Goal: Transaction & Acquisition: Book appointment/travel/reservation

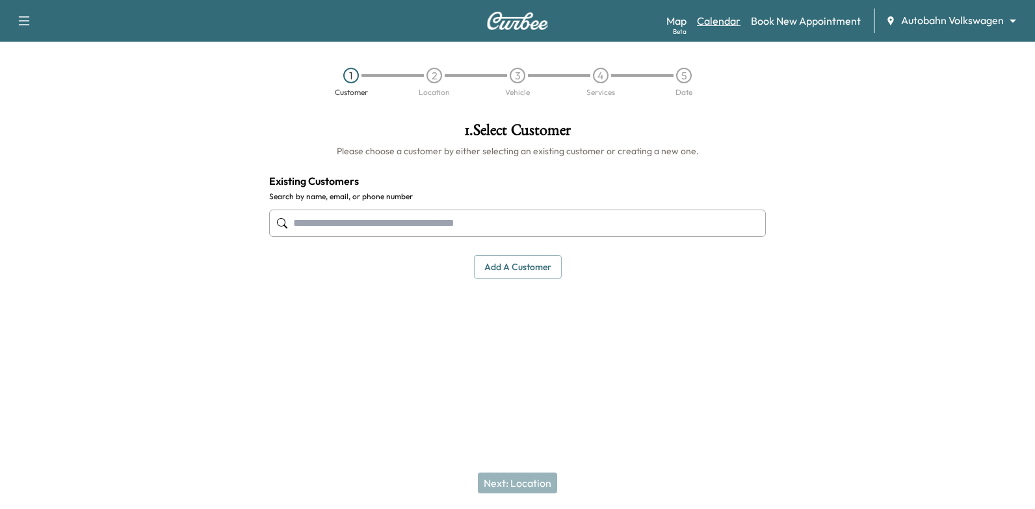
click at [718, 23] on link "Calendar" at bounding box center [719, 21] width 44 height 16
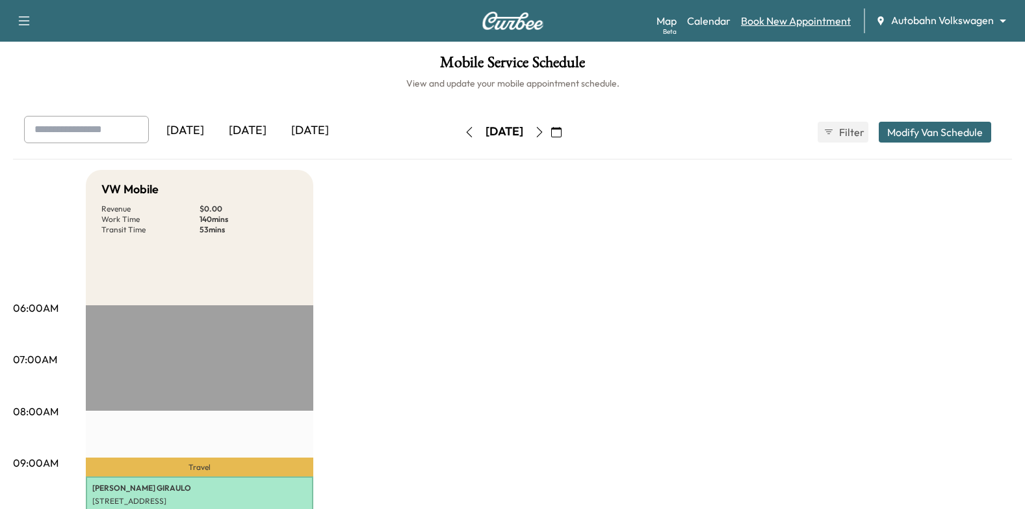
click at [801, 14] on link "Book New Appointment" at bounding box center [796, 21] width 110 height 16
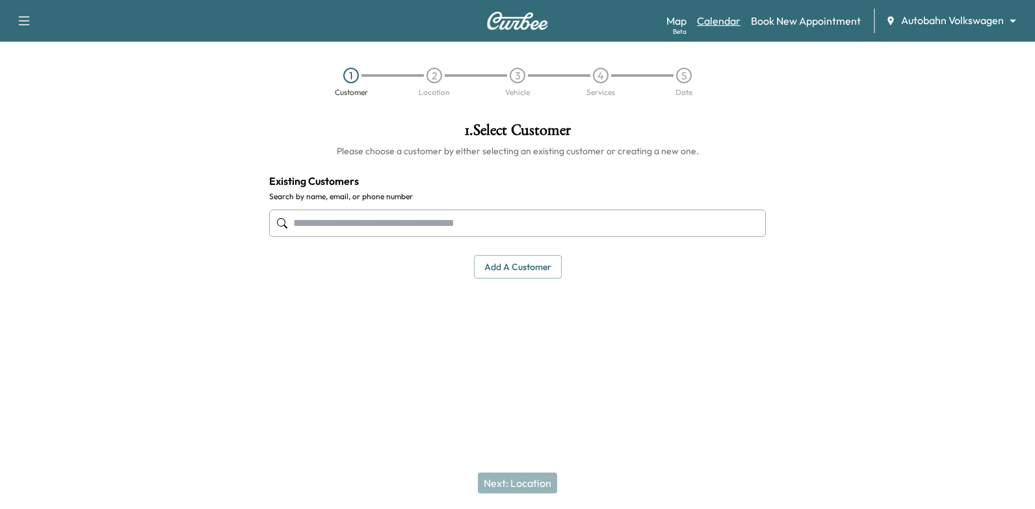
click at [731, 13] on link "Calendar" at bounding box center [719, 21] width 44 height 16
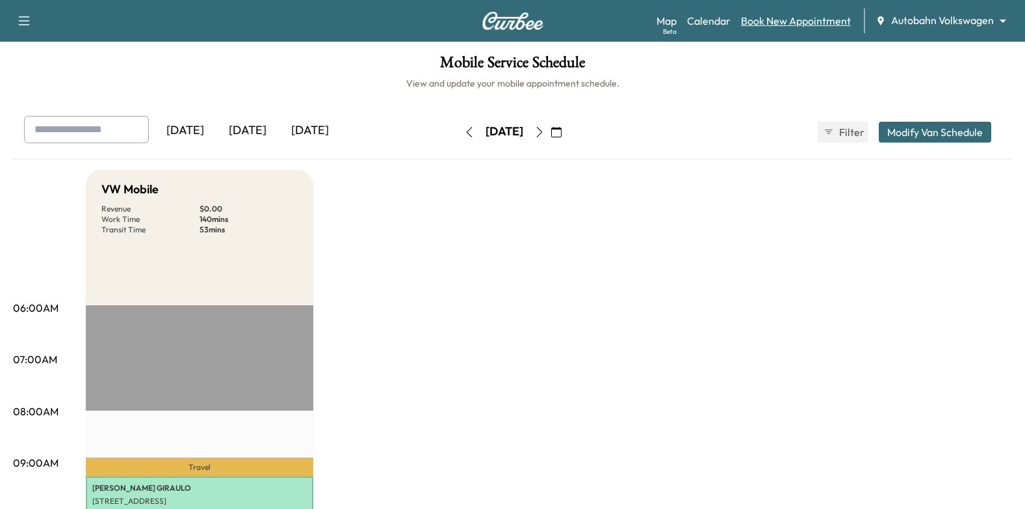
click at [800, 15] on link "Book New Appointment" at bounding box center [796, 21] width 110 height 16
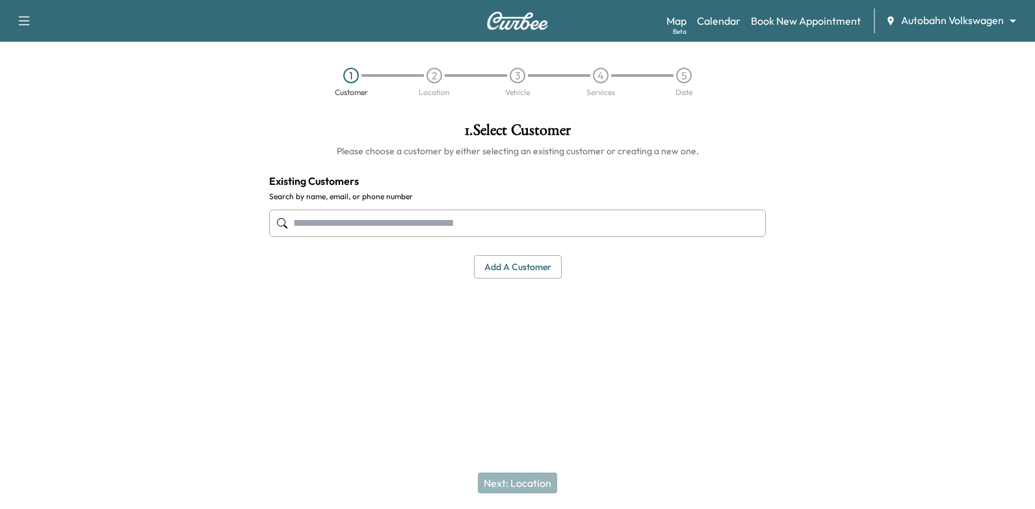
click at [507, 238] on div at bounding box center [517, 223] width 497 height 43
click at [510, 222] on input "text" at bounding box center [517, 222] width 497 height 27
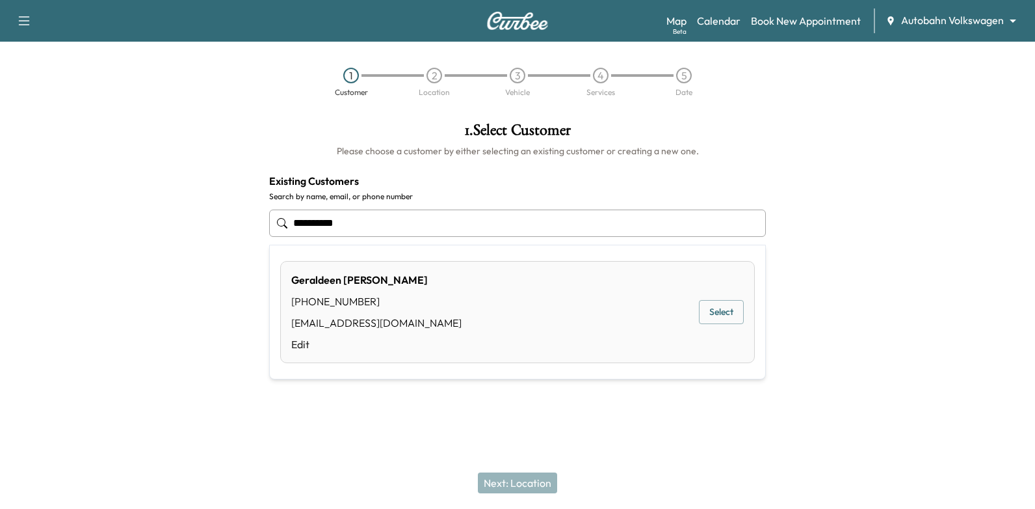
click at [717, 312] on button "Select" at bounding box center [721, 312] width 45 height 24
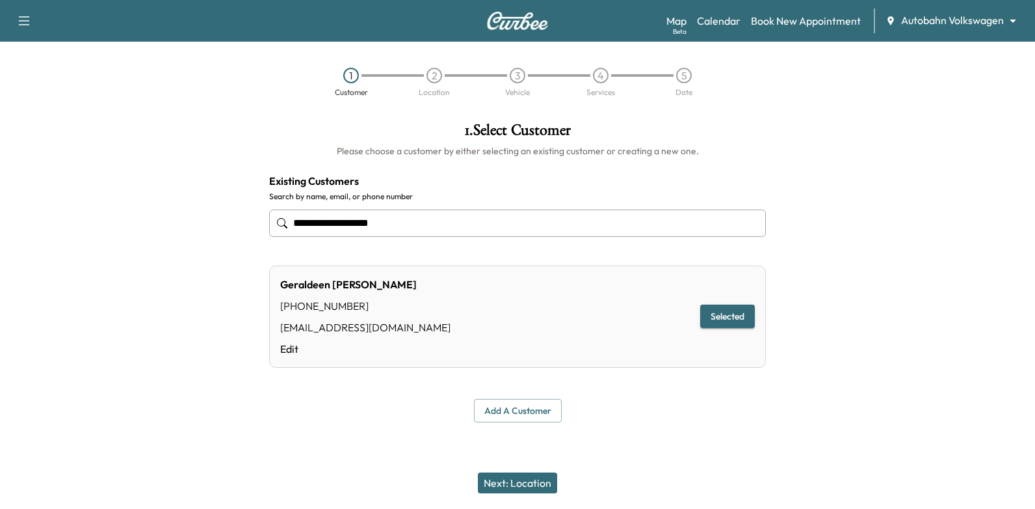
type input "**********"
click at [529, 500] on div "Next: Location" at bounding box center [517, 482] width 1035 height 52
click at [529, 486] on button "Next: Location" at bounding box center [517, 482] width 79 height 21
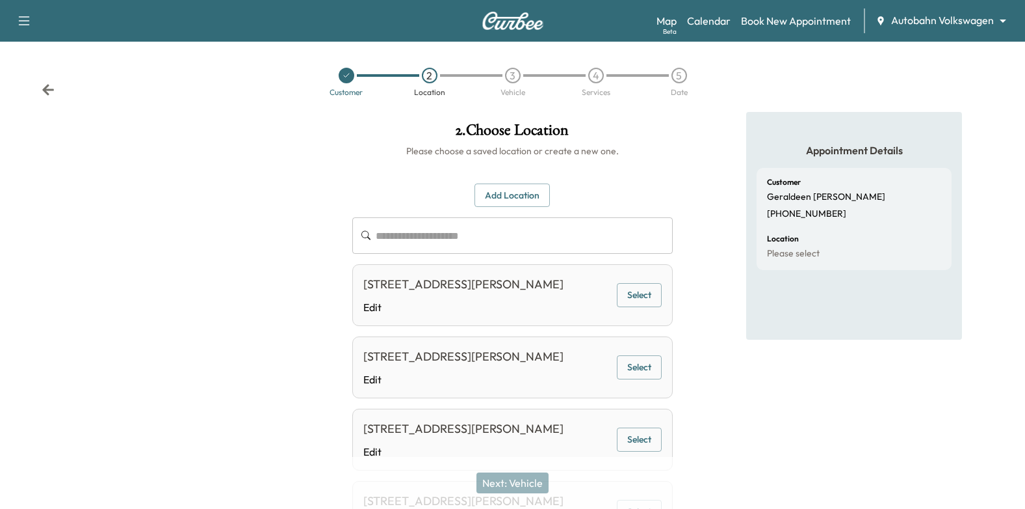
click at [644, 291] on button "Select" at bounding box center [639, 295] width 45 height 24
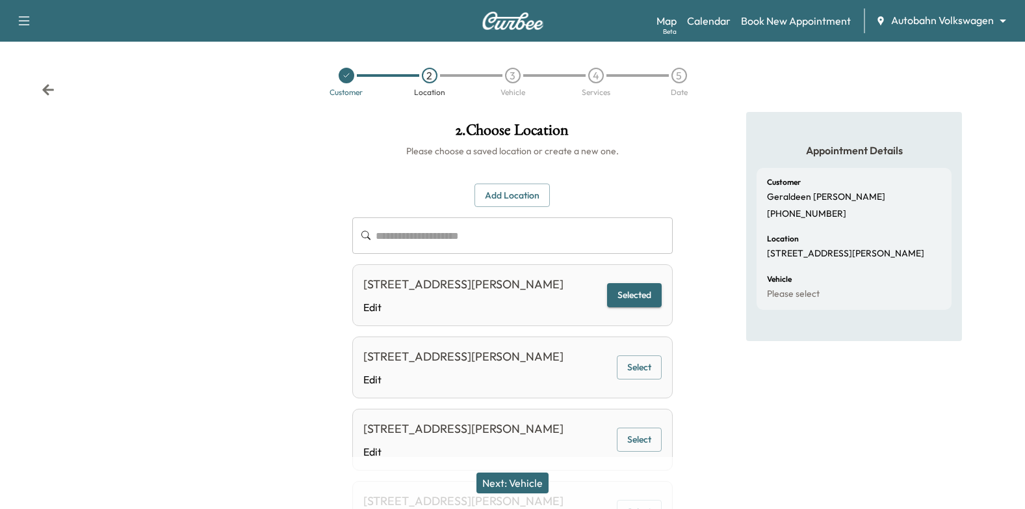
click at [529, 479] on button "Next: Vehicle" at bounding box center [513, 482] width 72 height 21
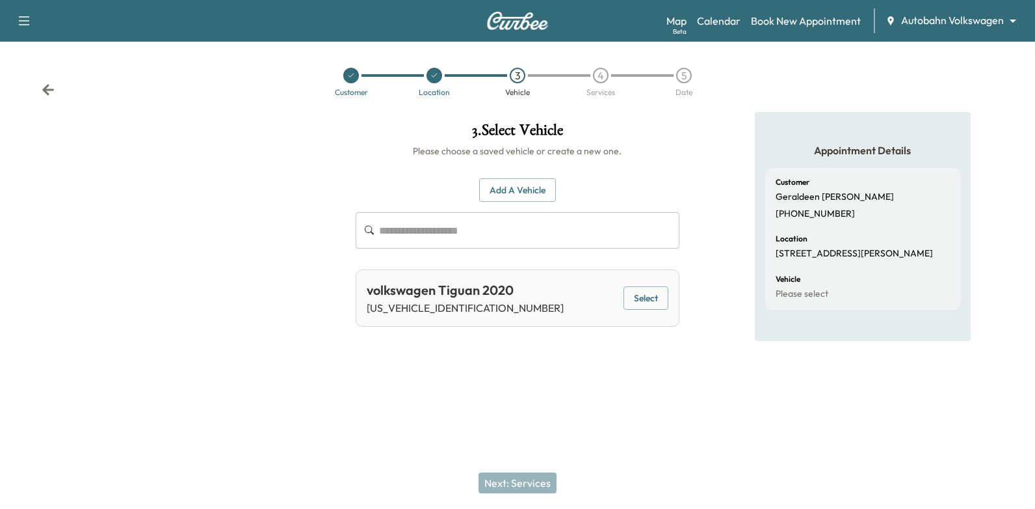
click at [671, 298] on div "volkswagen Tiguan 2020 [US_VEHICLE_IDENTIFICATION_NUMBER] Select" at bounding box center [518, 297] width 324 height 57
click at [657, 299] on button "Select" at bounding box center [646, 298] width 45 height 24
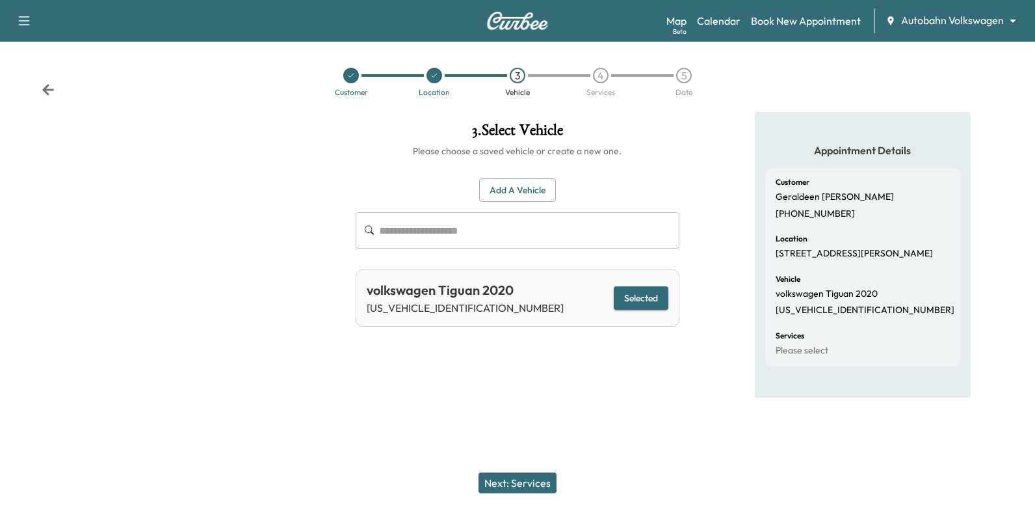
click at [520, 490] on button "Next: Services" at bounding box center [518, 482] width 78 height 21
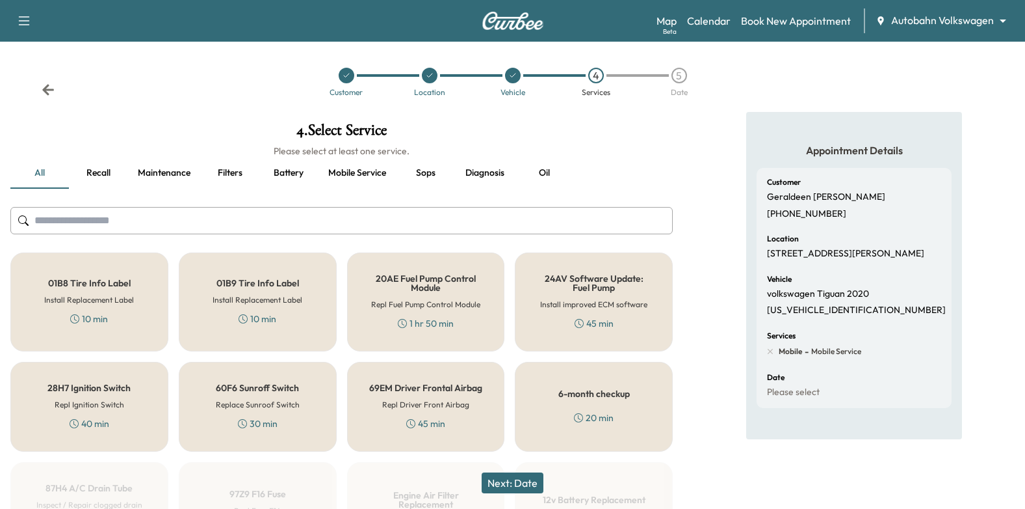
click at [583, 406] on div "6-month checkup 20 min" at bounding box center [594, 407] width 158 height 90
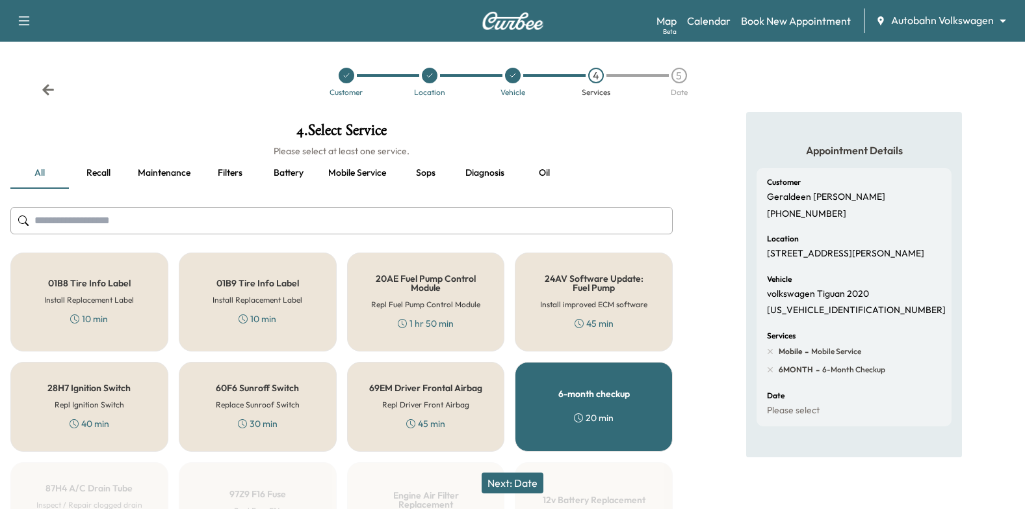
click at [507, 484] on button "Next: Date" at bounding box center [513, 482] width 62 height 21
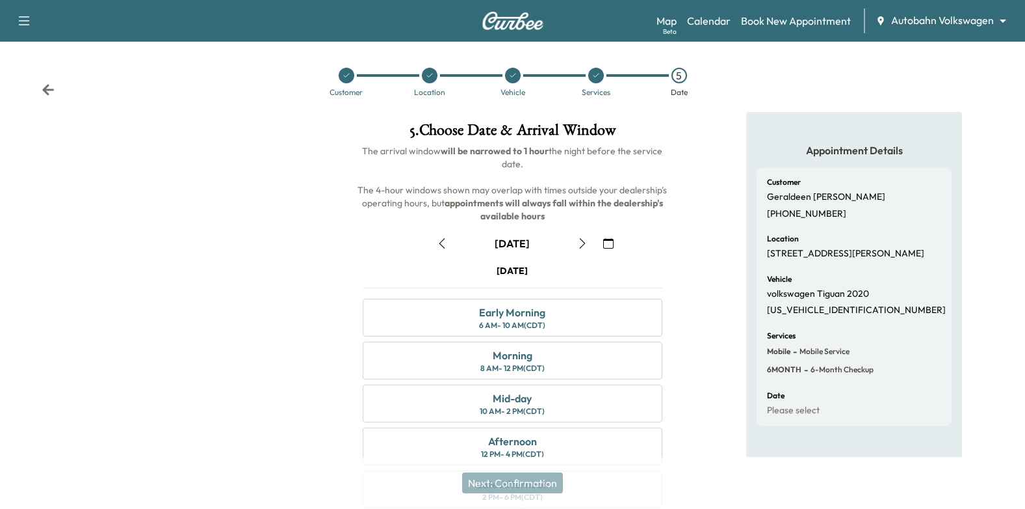
click at [442, 241] on icon "button" at bounding box center [443, 243] width 6 height 10
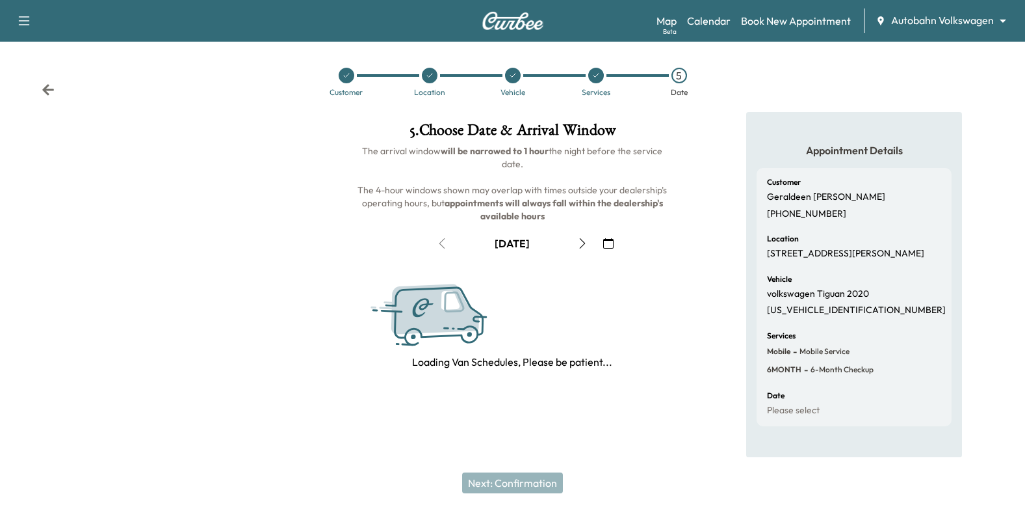
scroll to position [2, 0]
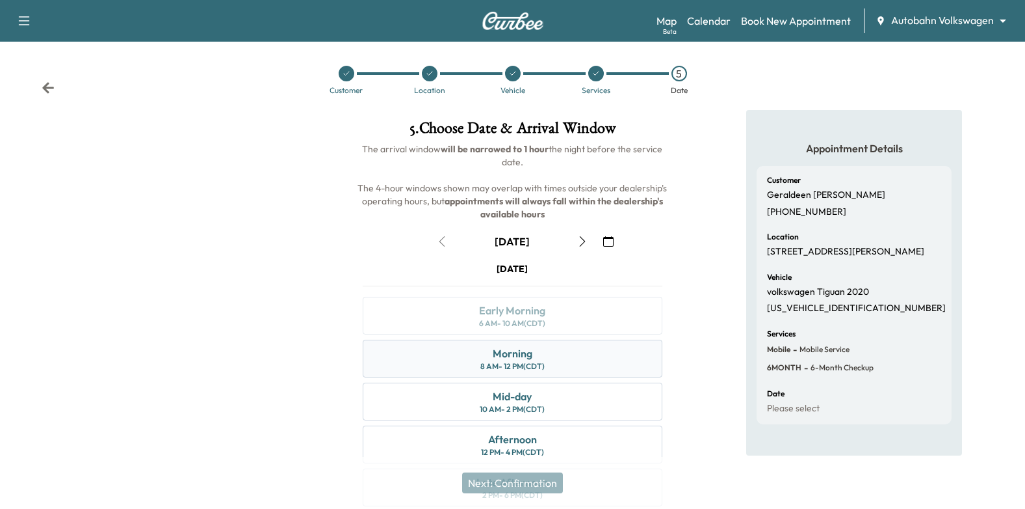
click at [588, 350] on div "Morning 8 AM - 12 PM (CDT)" at bounding box center [513, 358] width 300 height 38
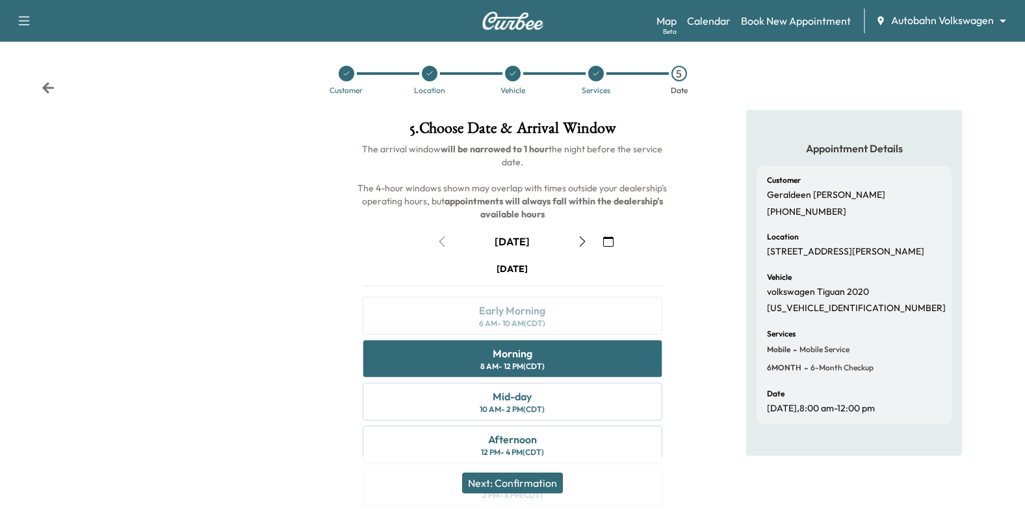
click at [529, 479] on button "Next: Confirmation" at bounding box center [512, 482] width 101 height 21
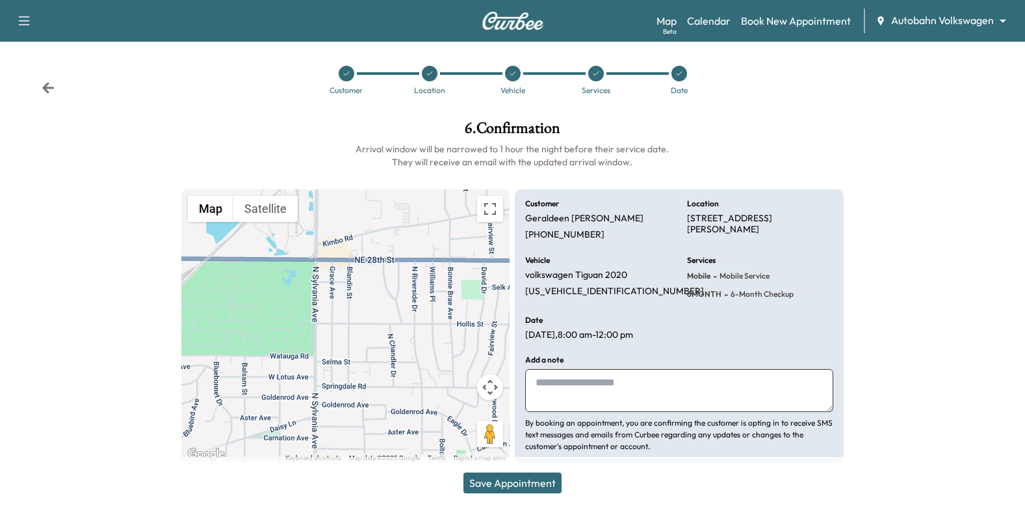
click at [525, 484] on button "Save Appointment" at bounding box center [513, 482] width 98 height 21
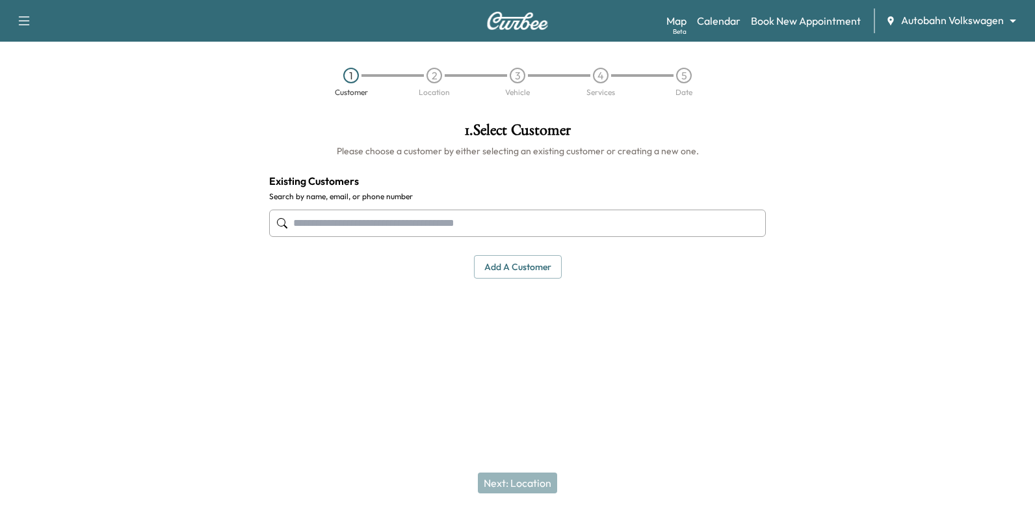
click at [587, 207] on div at bounding box center [517, 223] width 497 height 43
click at [589, 219] on input "text" at bounding box center [517, 222] width 497 height 27
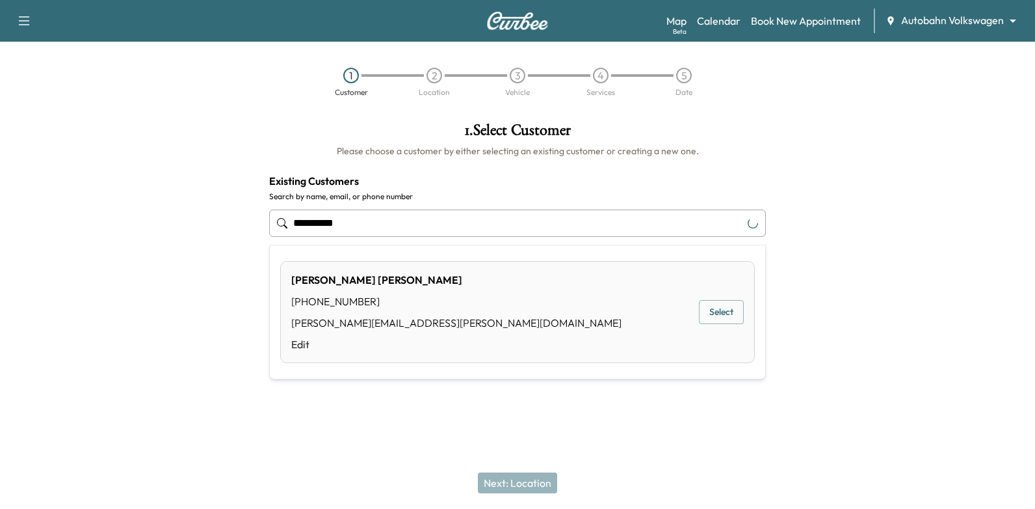
click at [723, 315] on button "Select" at bounding box center [721, 312] width 45 height 24
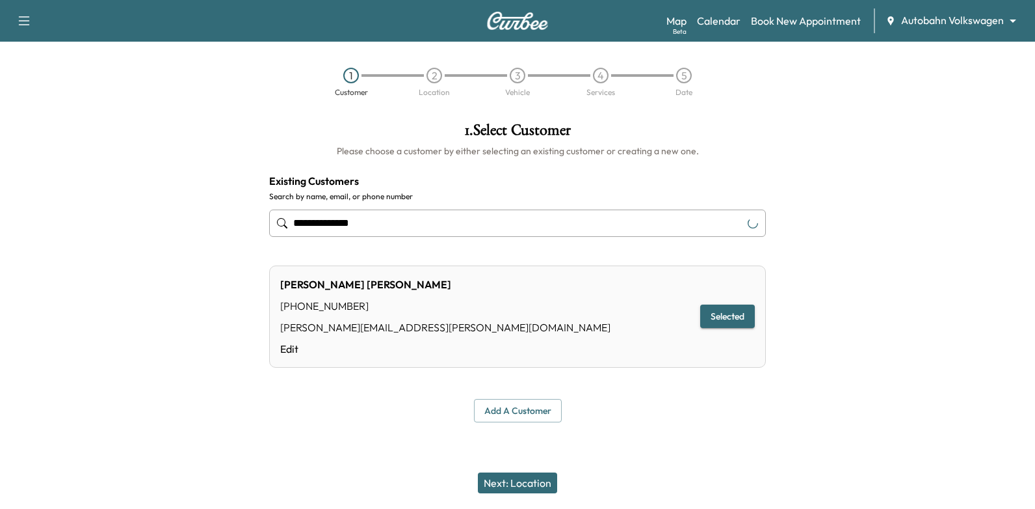
type input "**********"
click at [537, 484] on button "Next: Location" at bounding box center [517, 482] width 79 height 21
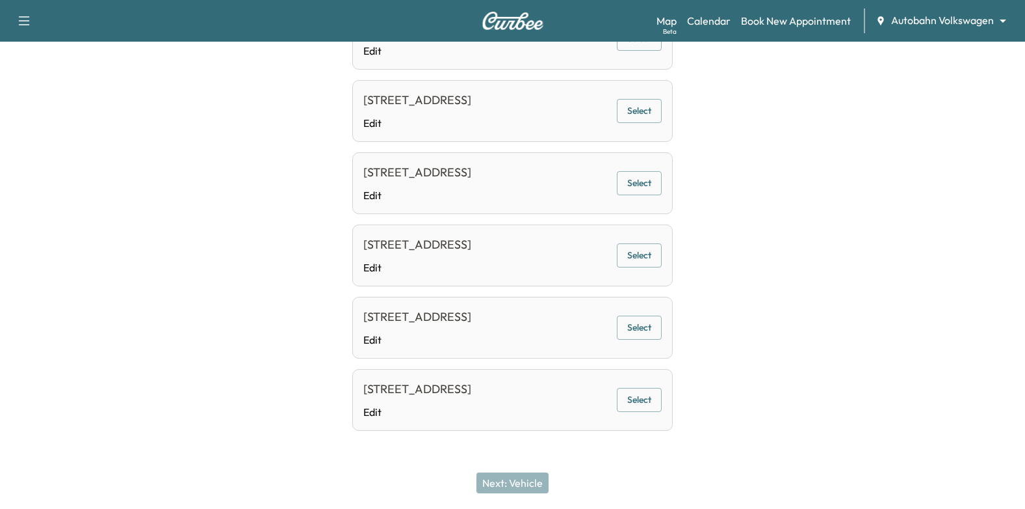
scroll to position [890, 0]
click at [659, 397] on button "Select" at bounding box center [639, 400] width 45 height 24
click at [548, 477] on button "Next: Vehicle" at bounding box center [513, 482] width 72 height 21
click at [548, 477] on div "Next: Vehicle" at bounding box center [512, 482] width 1025 height 52
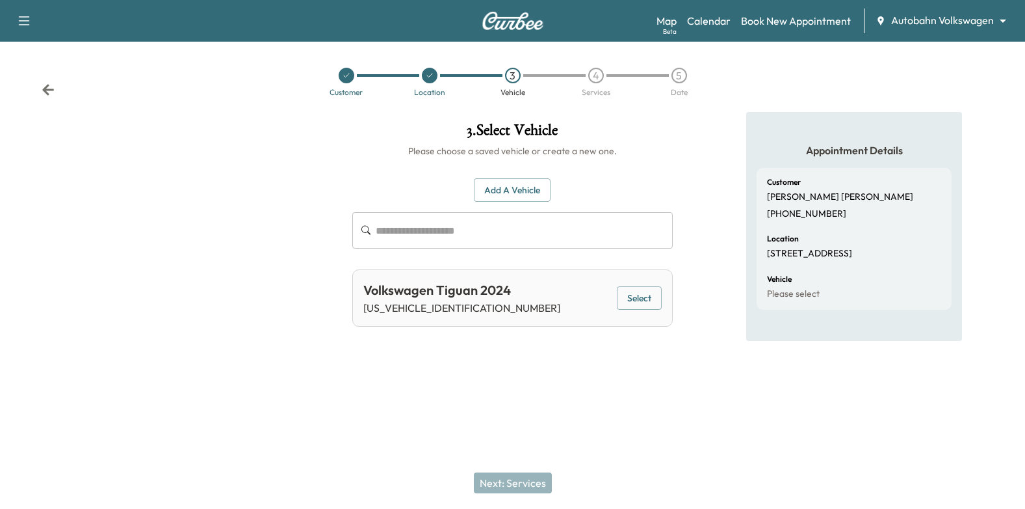
scroll to position [0, 0]
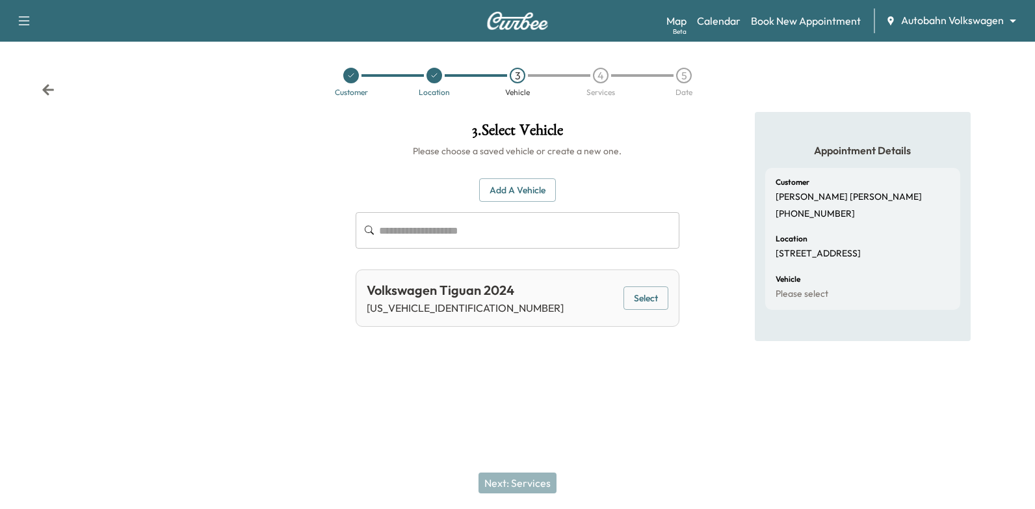
click at [659, 299] on button "Select" at bounding box center [646, 298] width 45 height 24
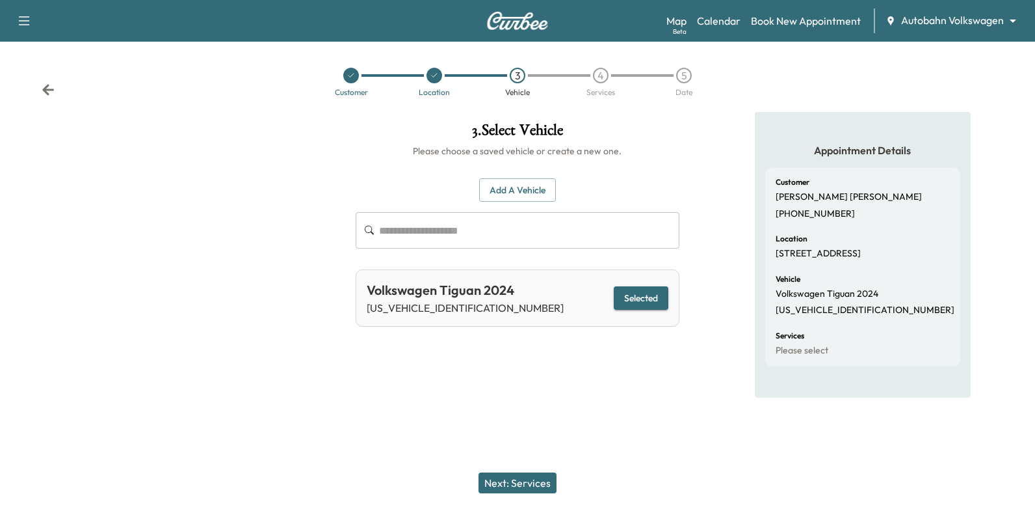
click at [526, 484] on button "Next: Services" at bounding box center [518, 482] width 78 height 21
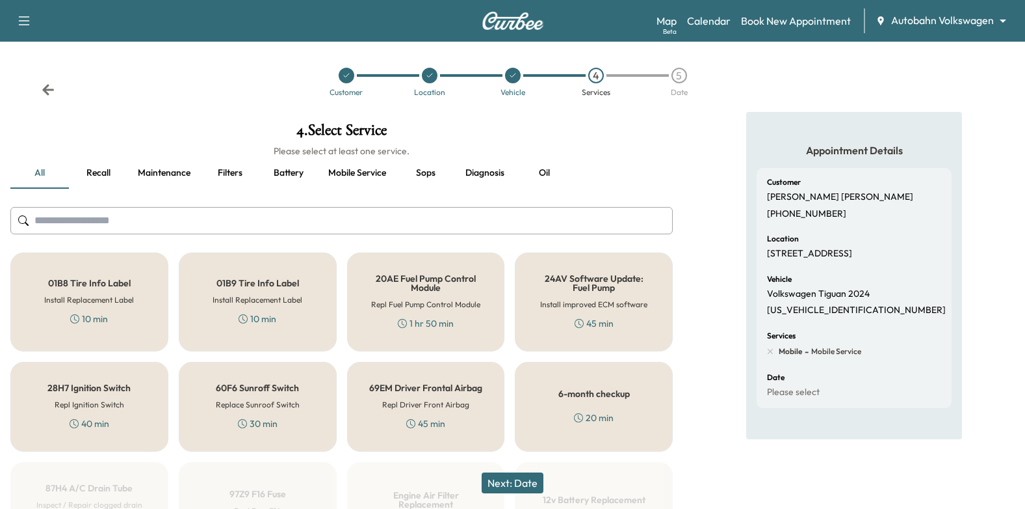
click at [624, 402] on div "6-month checkup 20 min" at bounding box center [594, 407] width 158 height 90
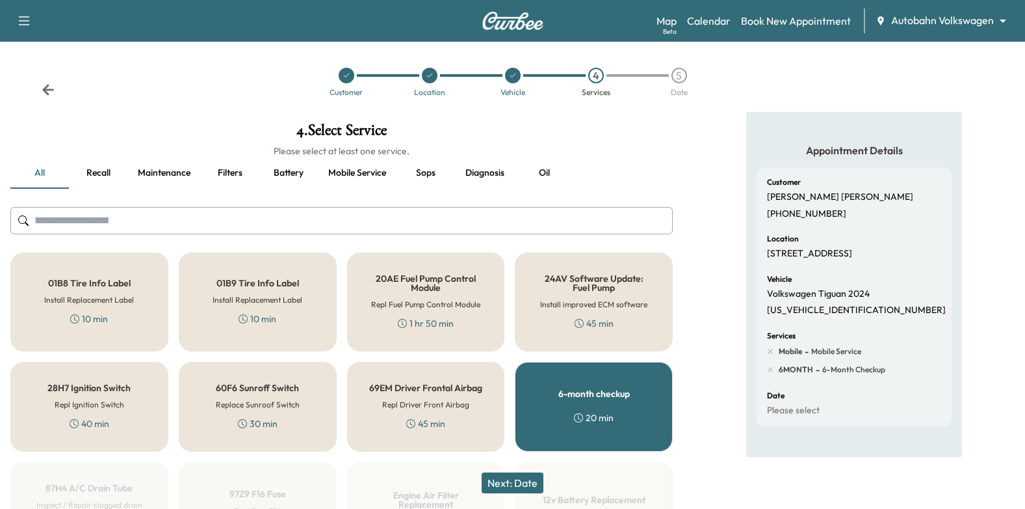
click at [624, 402] on div "6-month checkup 20 min" at bounding box center [594, 407] width 158 height 90
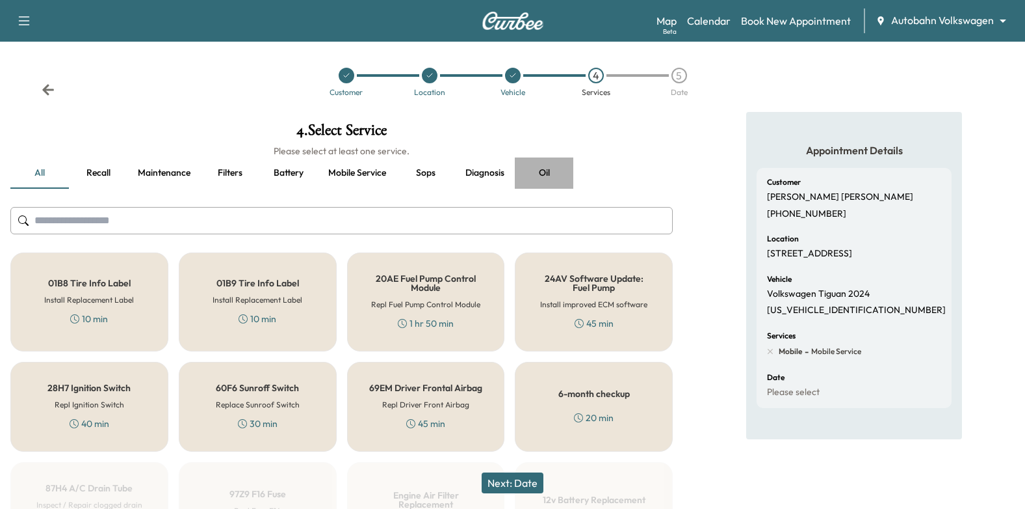
click at [550, 177] on button "Oil" at bounding box center [544, 172] width 59 height 31
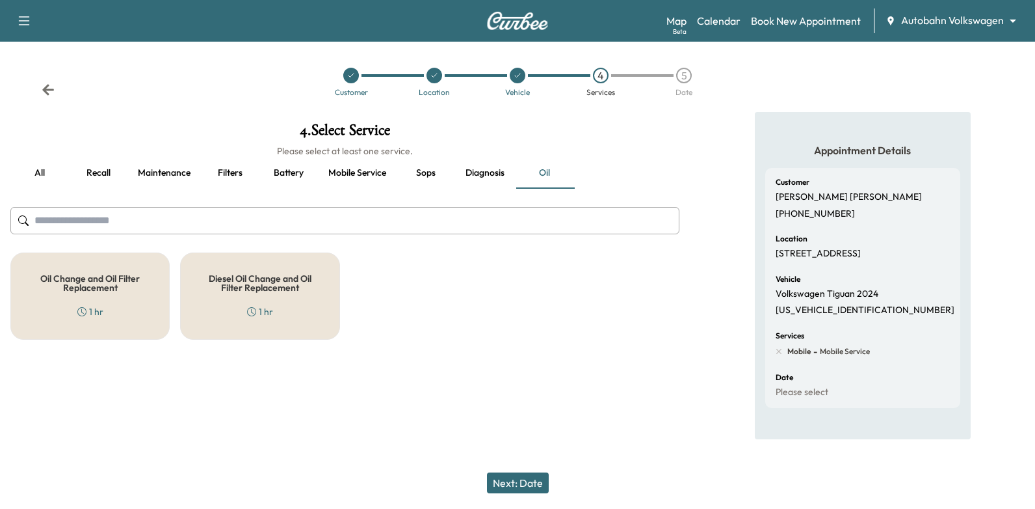
click at [118, 298] on div "Oil Change and Oil Filter Replacement 1 hr" at bounding box center [89, 295] width 159 height 87
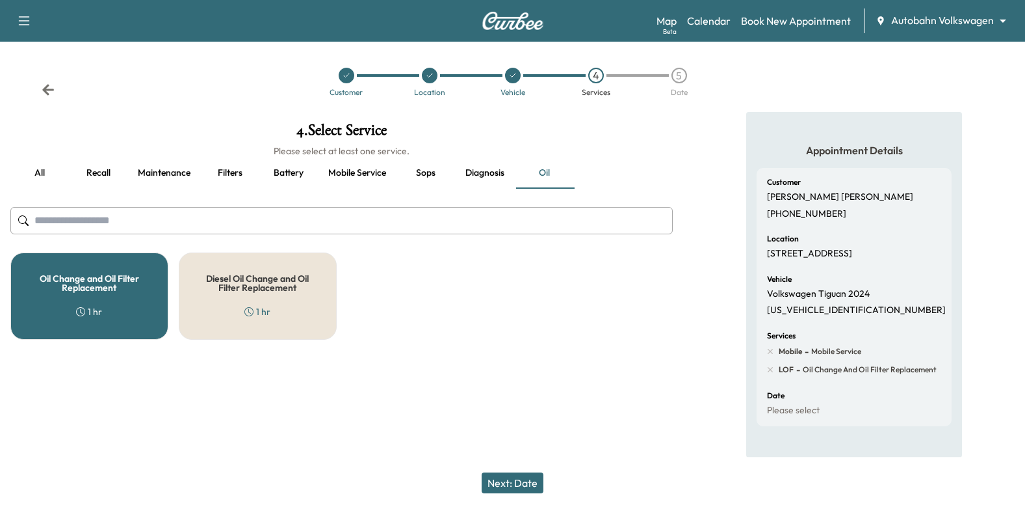
click at [514, 474] on button "Next: Date" at bounding box center [513, 482] width 62 height 21
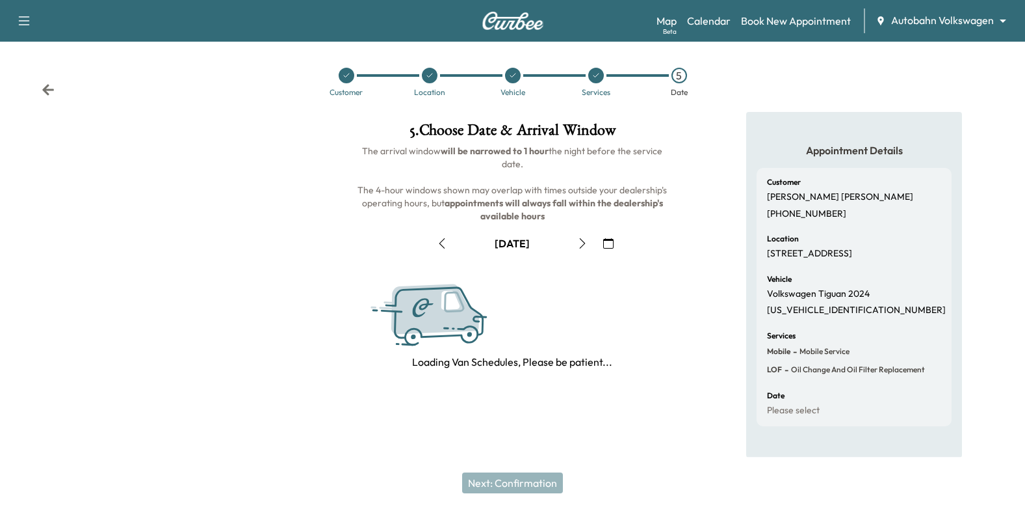
click at [611, 240] on icon "button" at bounding box center [608, 243] width 10 height 10
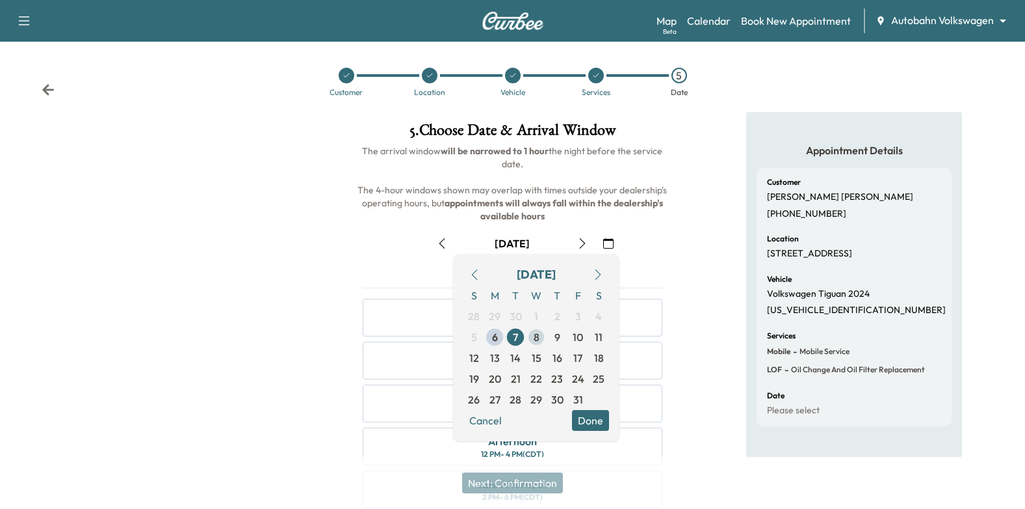
click at [540, 338] on span "8" at bounding box center [536, 336] width 21 height 21
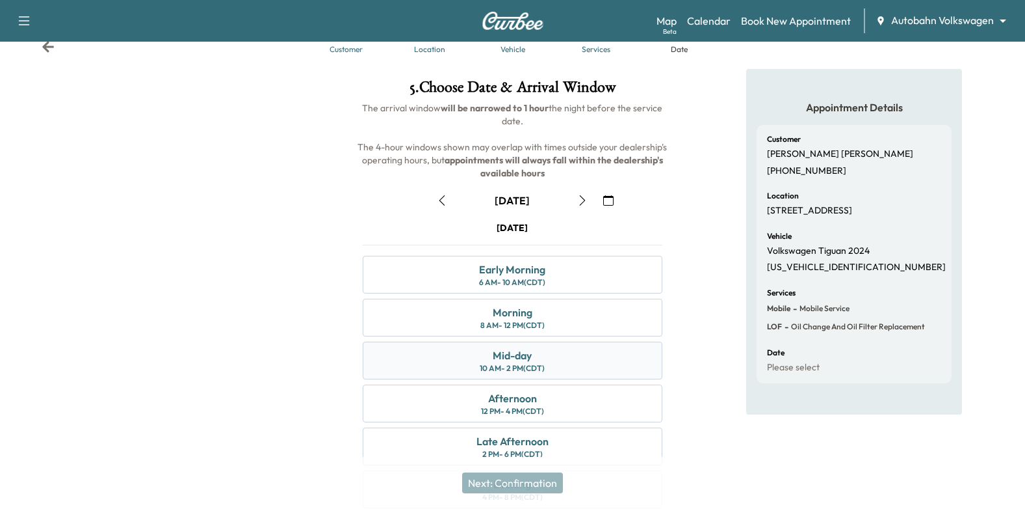
scroll to position [65, 0]
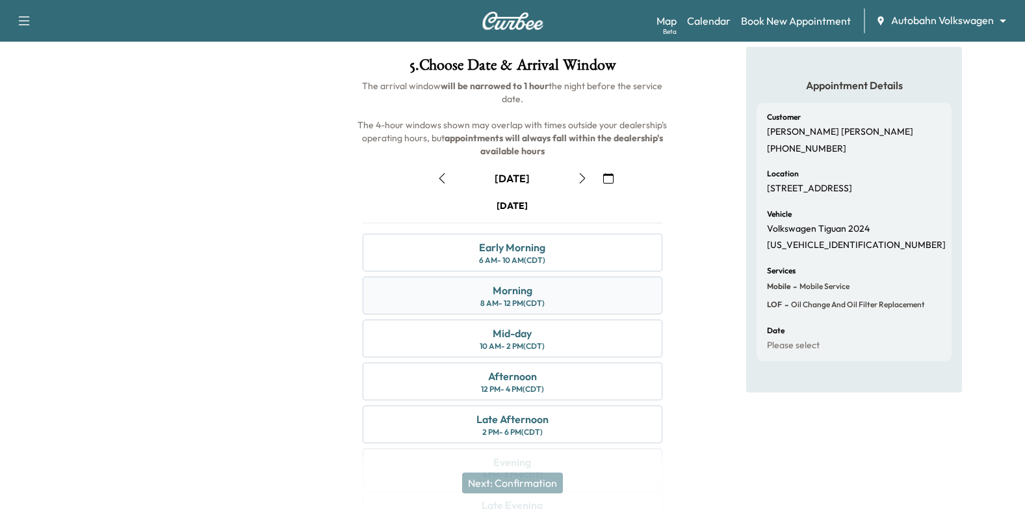
click at [554, 291] on div "Morning 8 AM - 12 PM (CDT)" at bounding box center [513, 295] width 300 height 38
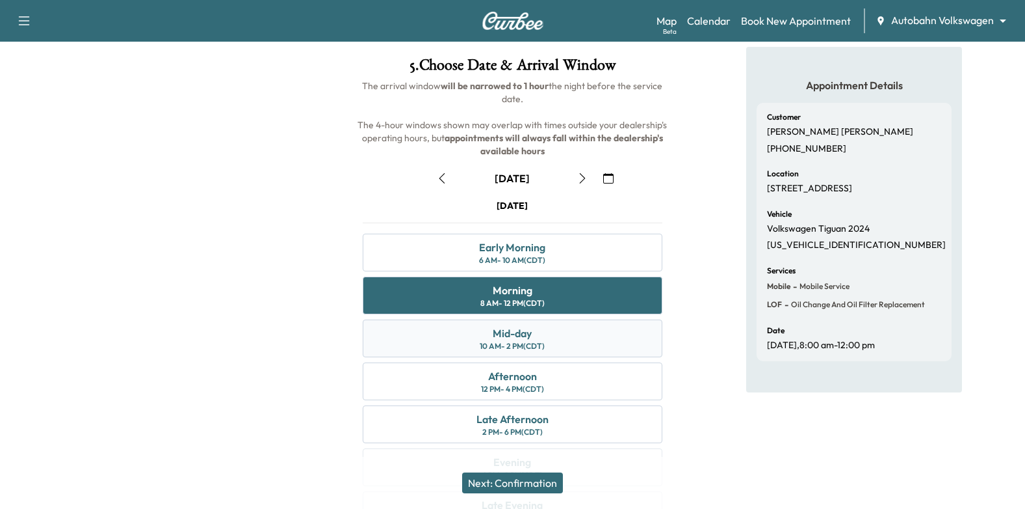
click at [520, 341] on div "10 AM - 2 PM (CDT)" at bounding box center [512, 346] width 65 height 10
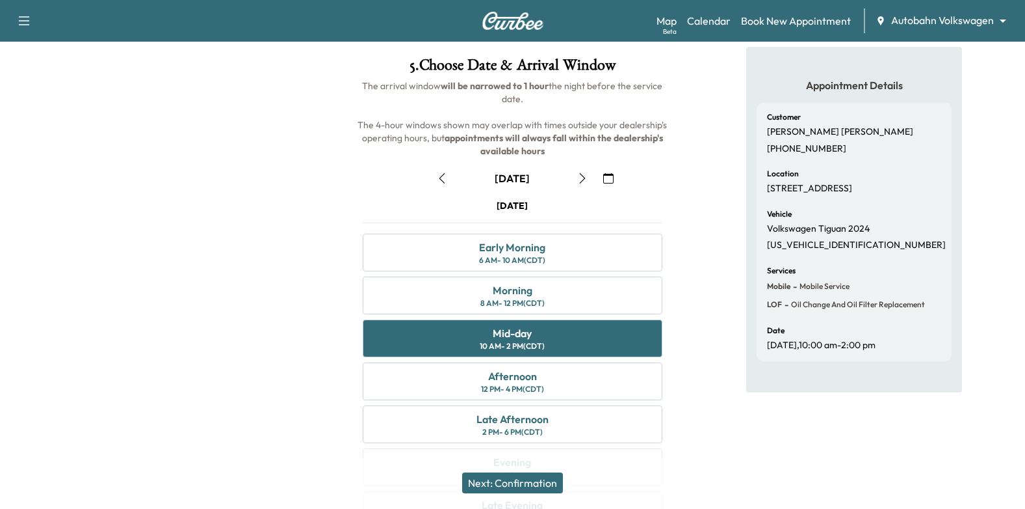
click at [530, 475] on button "Next: Confirmation" at bounding box center [512, 482] width 101 height 21
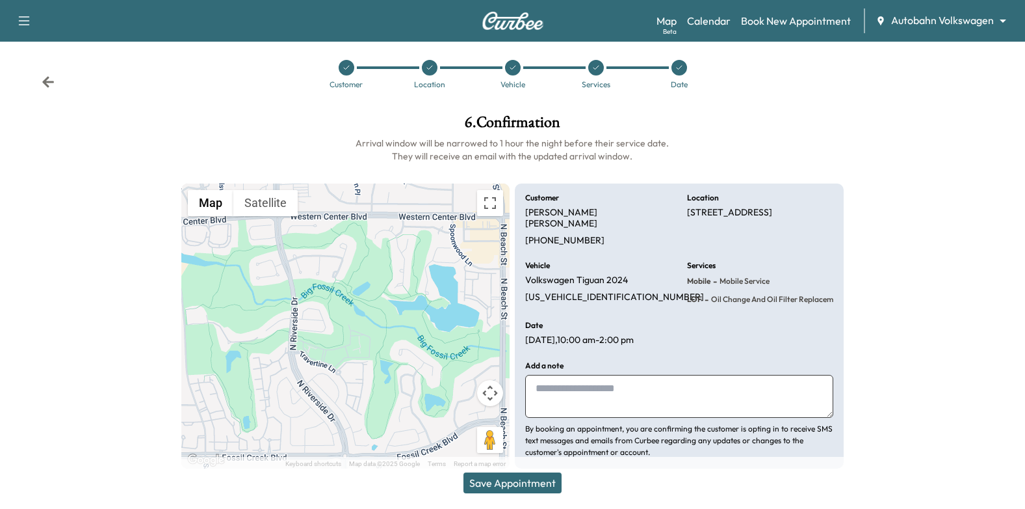
click at [609, 389] on textarea at bounding box center [679, 396] width 308 height 43
type textarea "**********"
drag, startPoint x: 544, startPoint y: 479, endPoint x: 767, endPoint y: 382, distance: 243.2
click at [544, 479] on button "Save Appointment" at bounding box center [513, 482] width 98 height 21
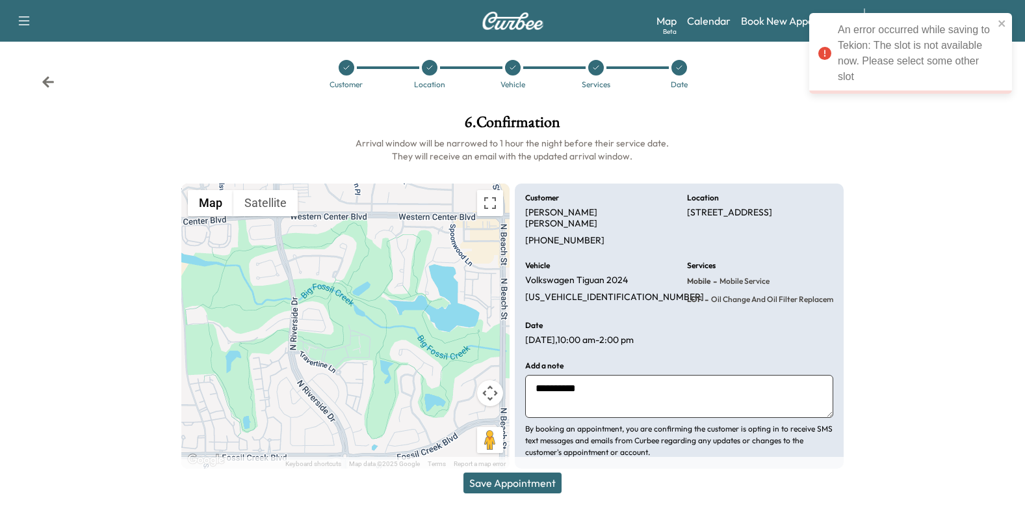
click at [765, 10] on div "Map Beta Calendar Book New Appointment Autobahn Volkswagen ******** ​" at bounding box center [836, 20] width 358 height 25
click at [711, 24] on link "Calendar" at bounding box center [709, 21] width 44 height 16
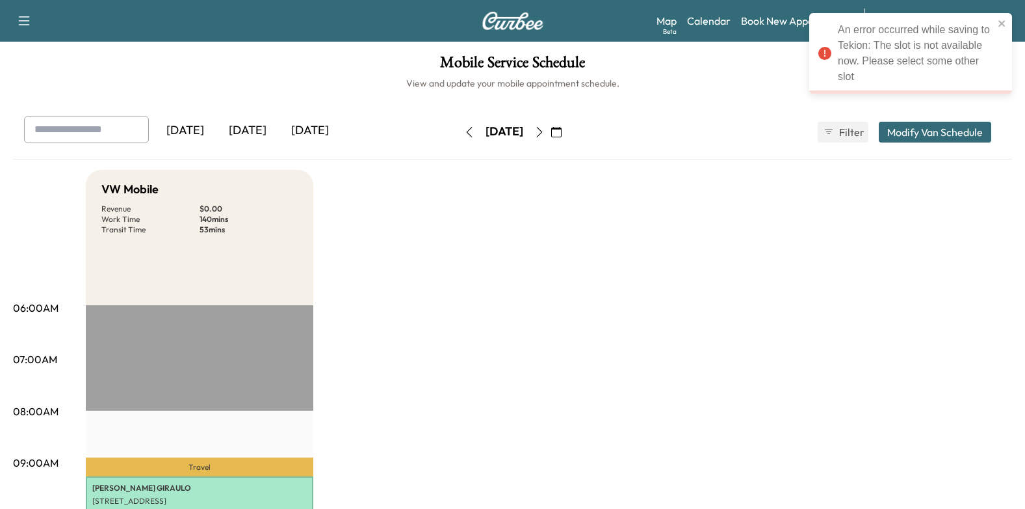
click at [562, 130] on icon "button" at bounding box center [556, 132] width 10 height 10
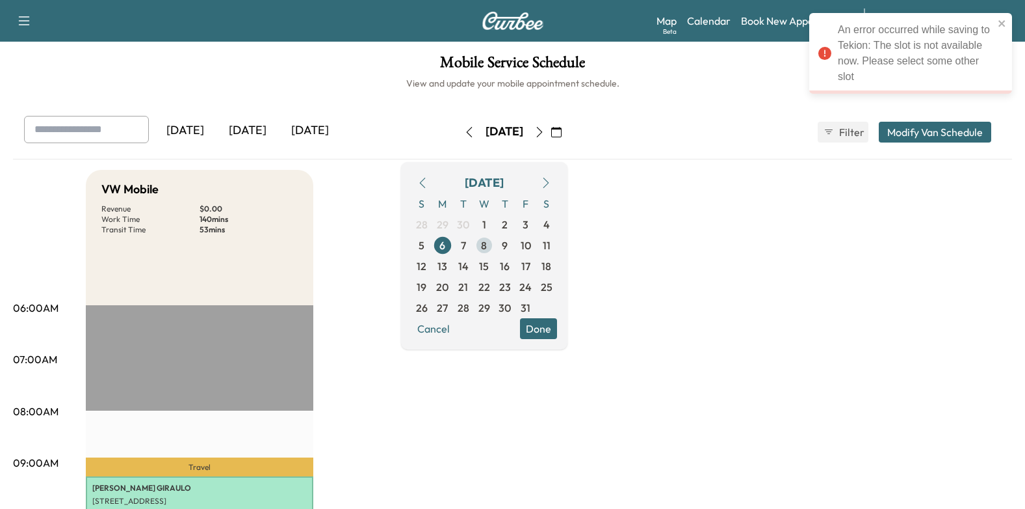
click at [487, 238] on span "8" at bounding box center [484, 245] width 6 height 16
